Goal: Navigation & Orientation: Find specific page/section

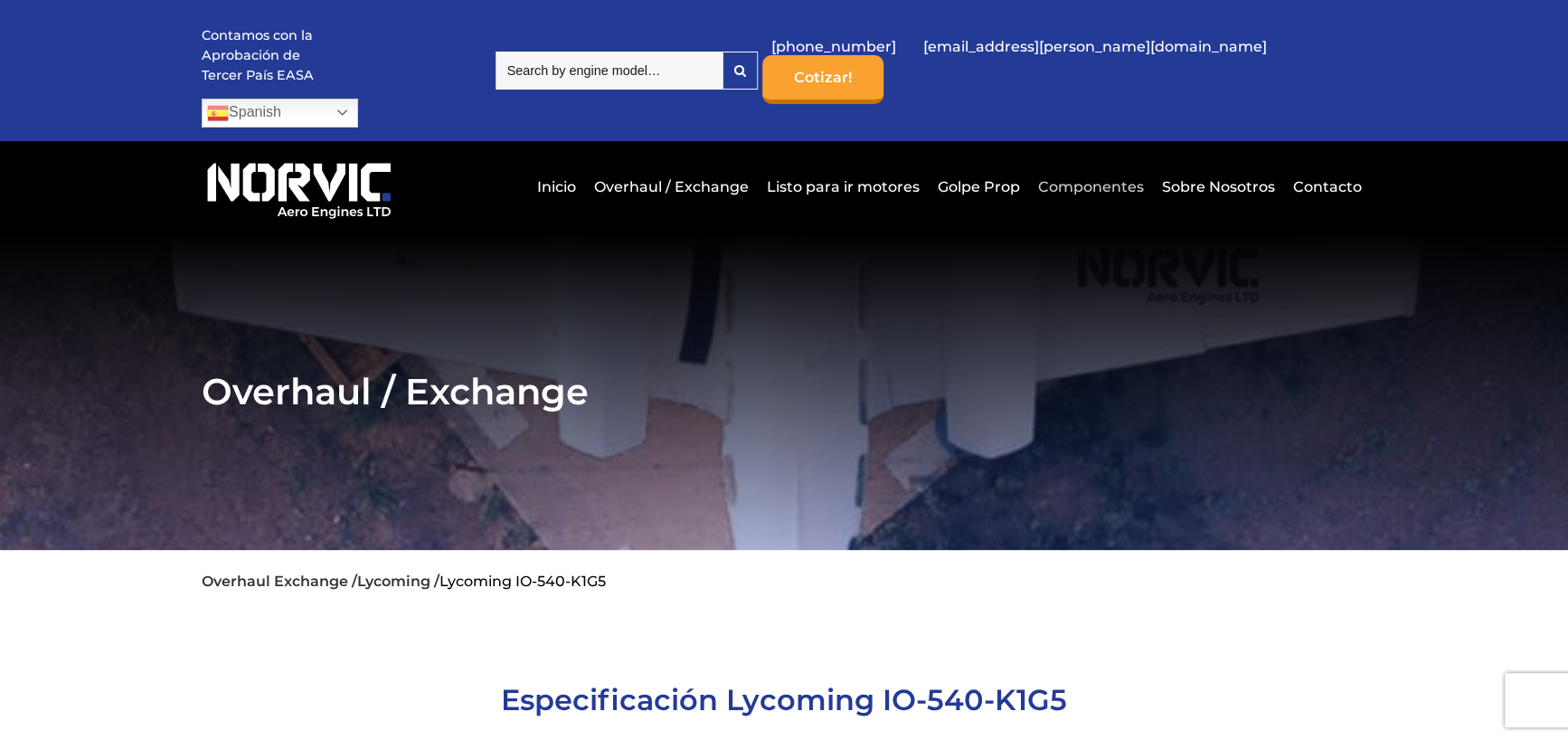
click at [1085, 198] on link "Componentes" at bounding box center [1091, 186] width 115 height 44
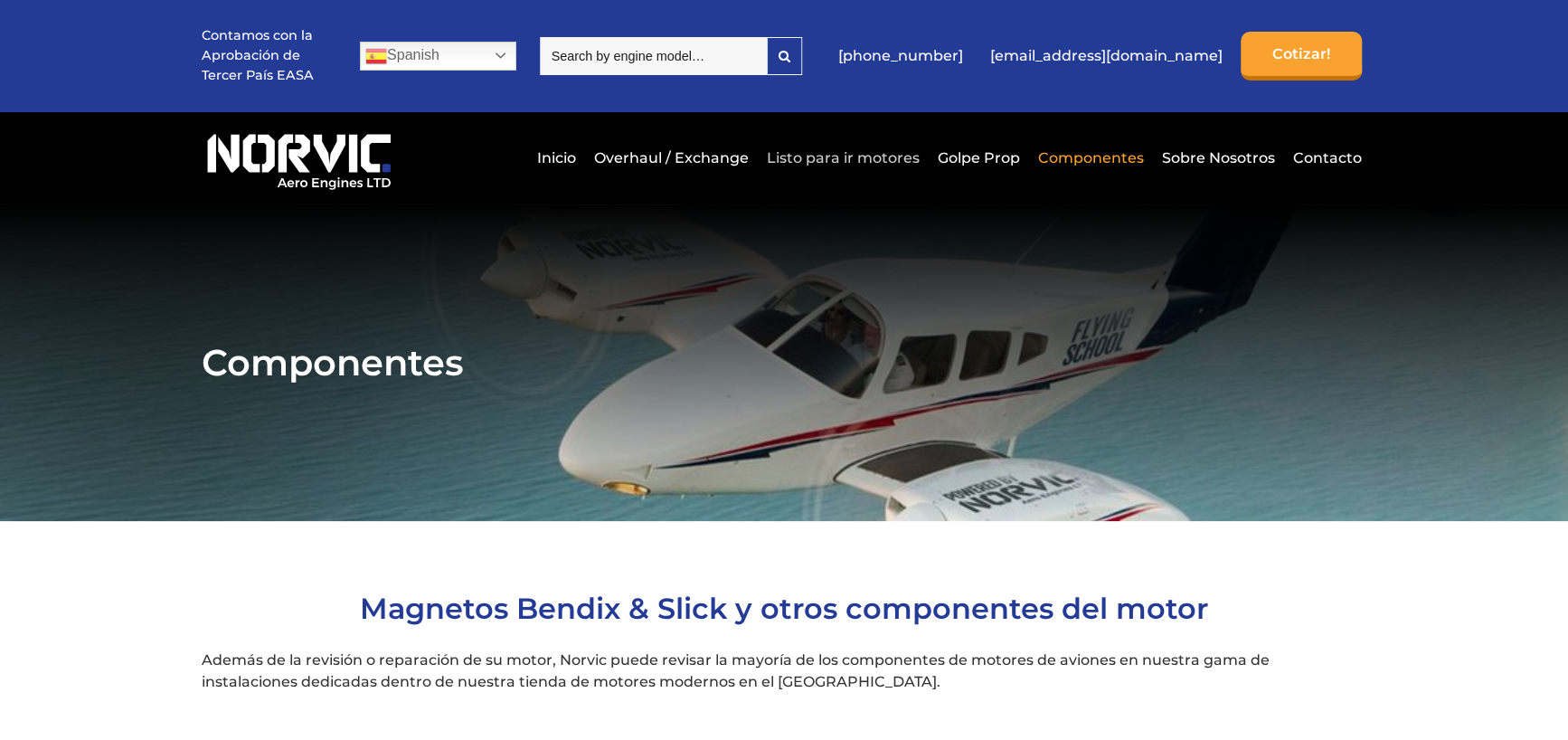
click at [838, 180] on link "Listo para ir motores" at bounding box center [843, 157] width 162 height 44
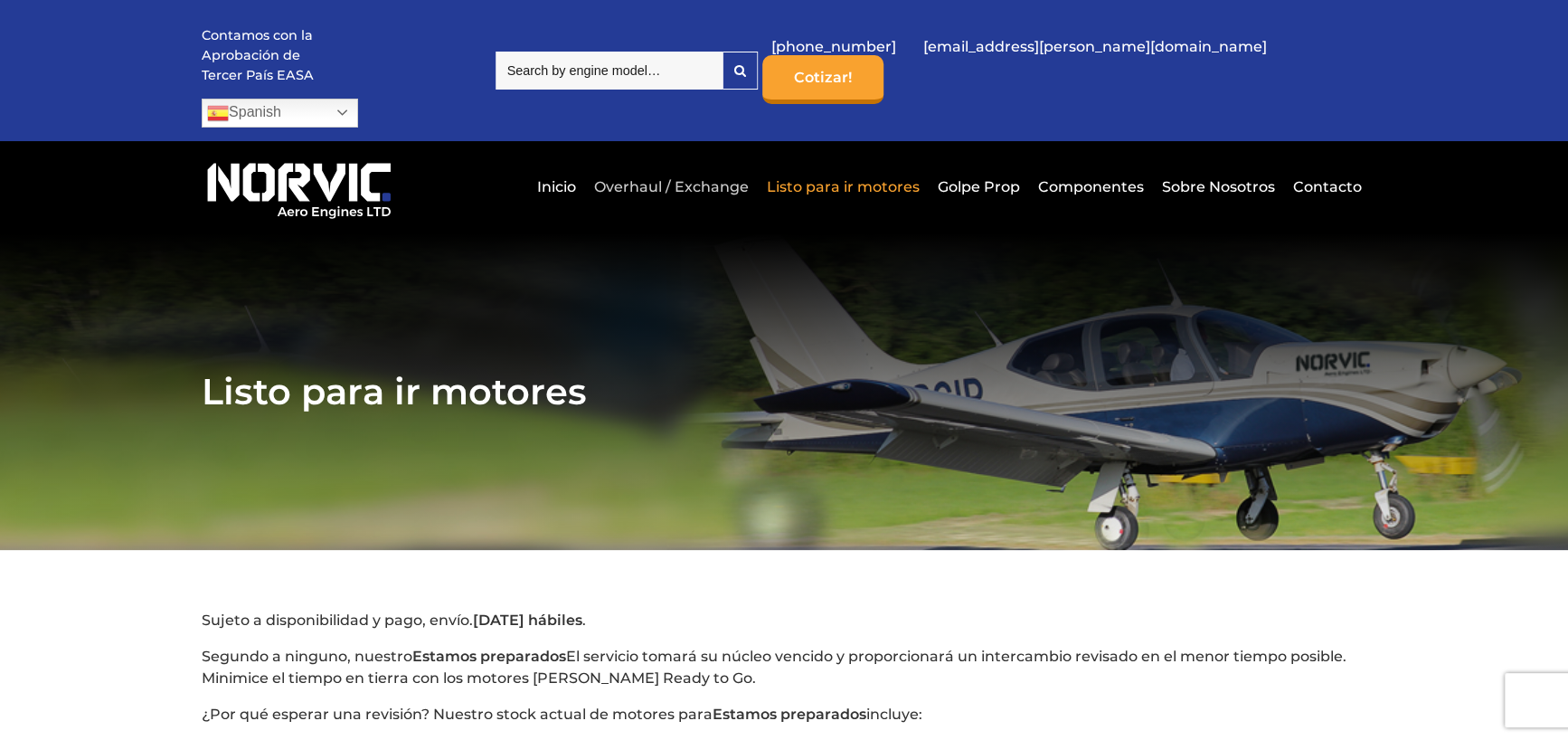
click at [650, 200] on link "Overhaul / Exchange" at bounding box center [672, 186] width 163 height 44
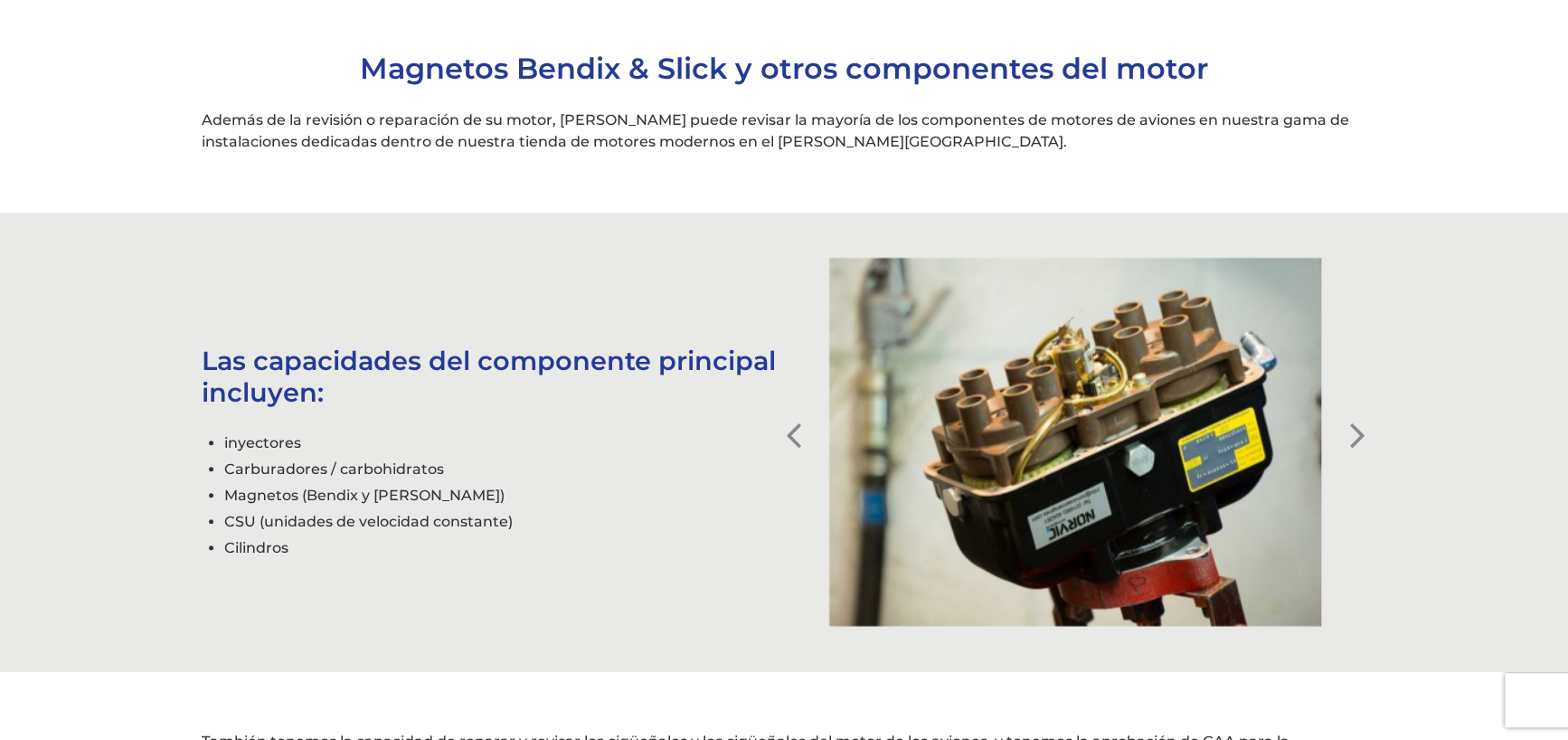
scroll to position [576, 0]
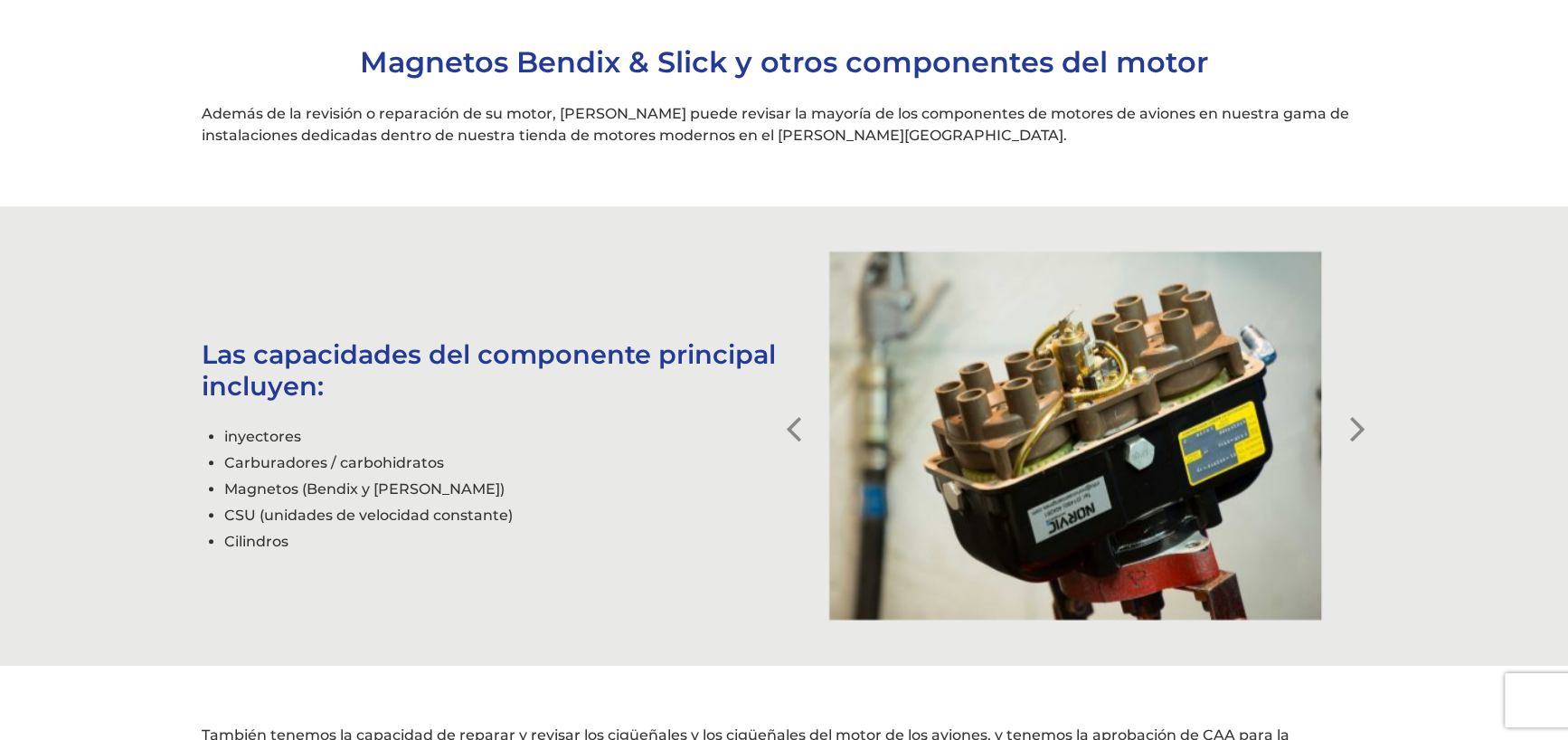
click at [271, 476] on li "Carburadores / carbohidratos" at bounding box center [504, 462] width 560 height 27
